Goal: Check status: Check status

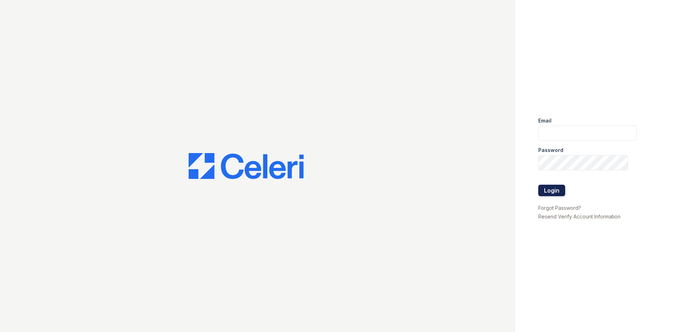
type input "[EMAIL_ADDRESS][DOMAIN_NAME]"
click at [555, 196] on button "Login" at bounding box center [551, 190] width 27 height 11
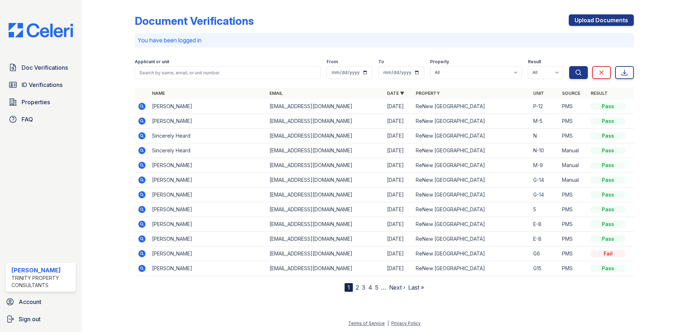
click at [552, 190] on td "G-14" at bounding box center [544, 195] width 29 height 15
click at [51, 87] on span "ID Verifications" at bounding box center [42, 84] width 41 height 9
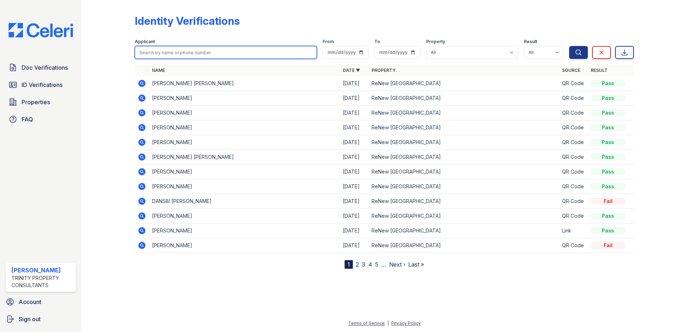
click at [223, 55] on input "search" at bounding box center [226, 52] width 182 height 13
type input "[PERSON_NAME]"
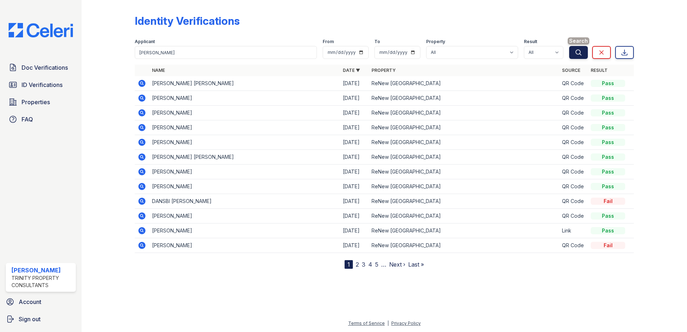
click at [574, 52] on button "Search" at bounding box center [578, 52] width 19 height 13
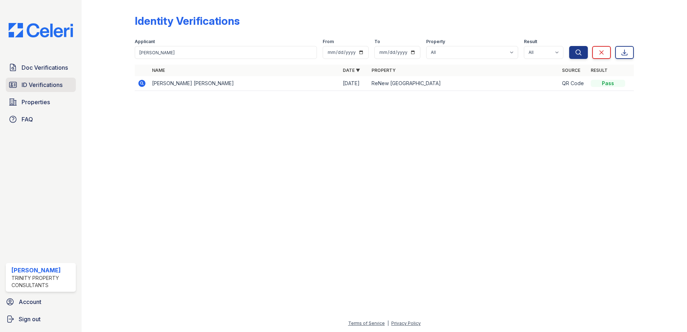
click at [47, 83] on span "ID Verifications" at bounding box center [42, 84] width 41 height 9
